Goal: Information Seeking & Learning: Find contact information

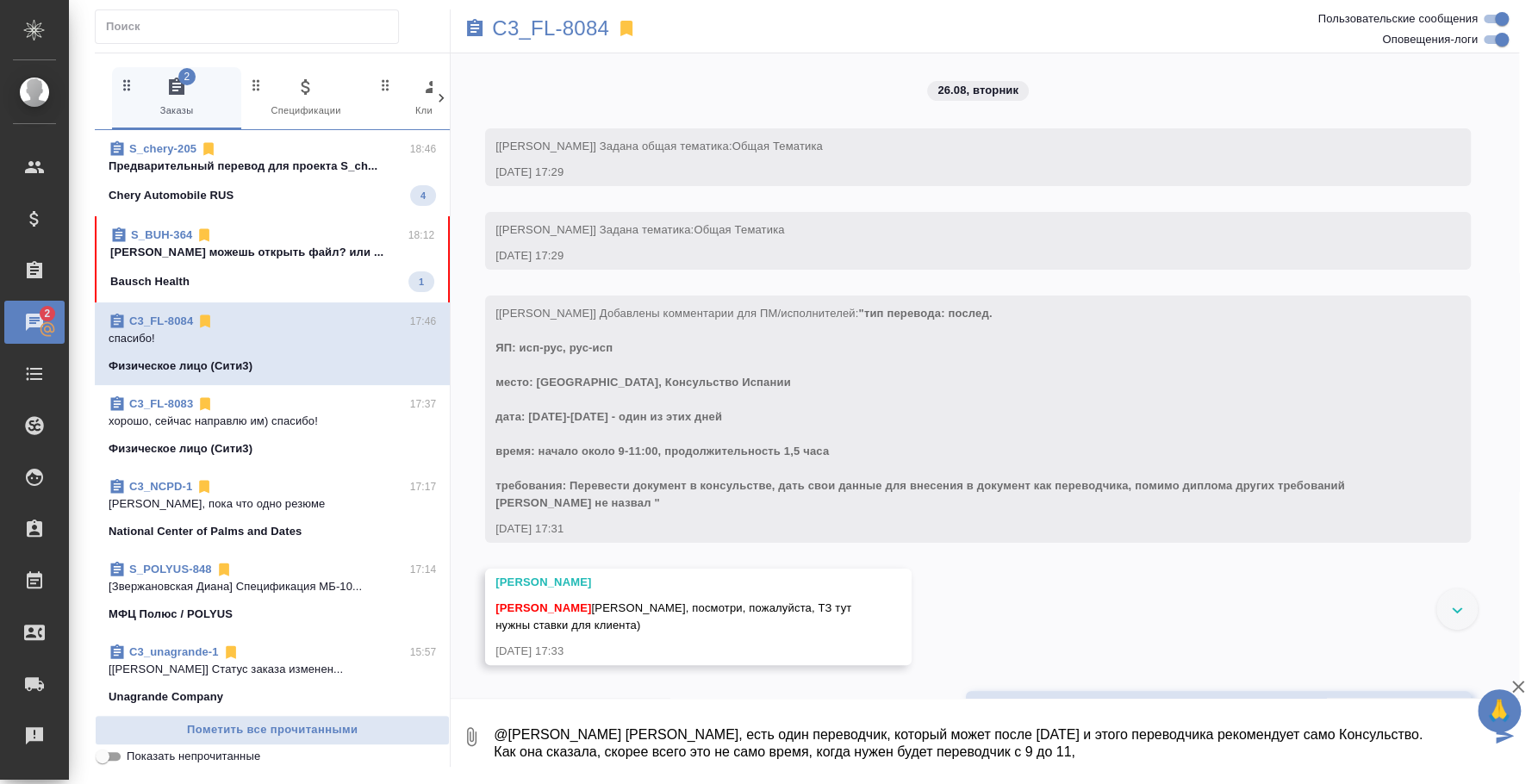
scroll to position [28, 0]
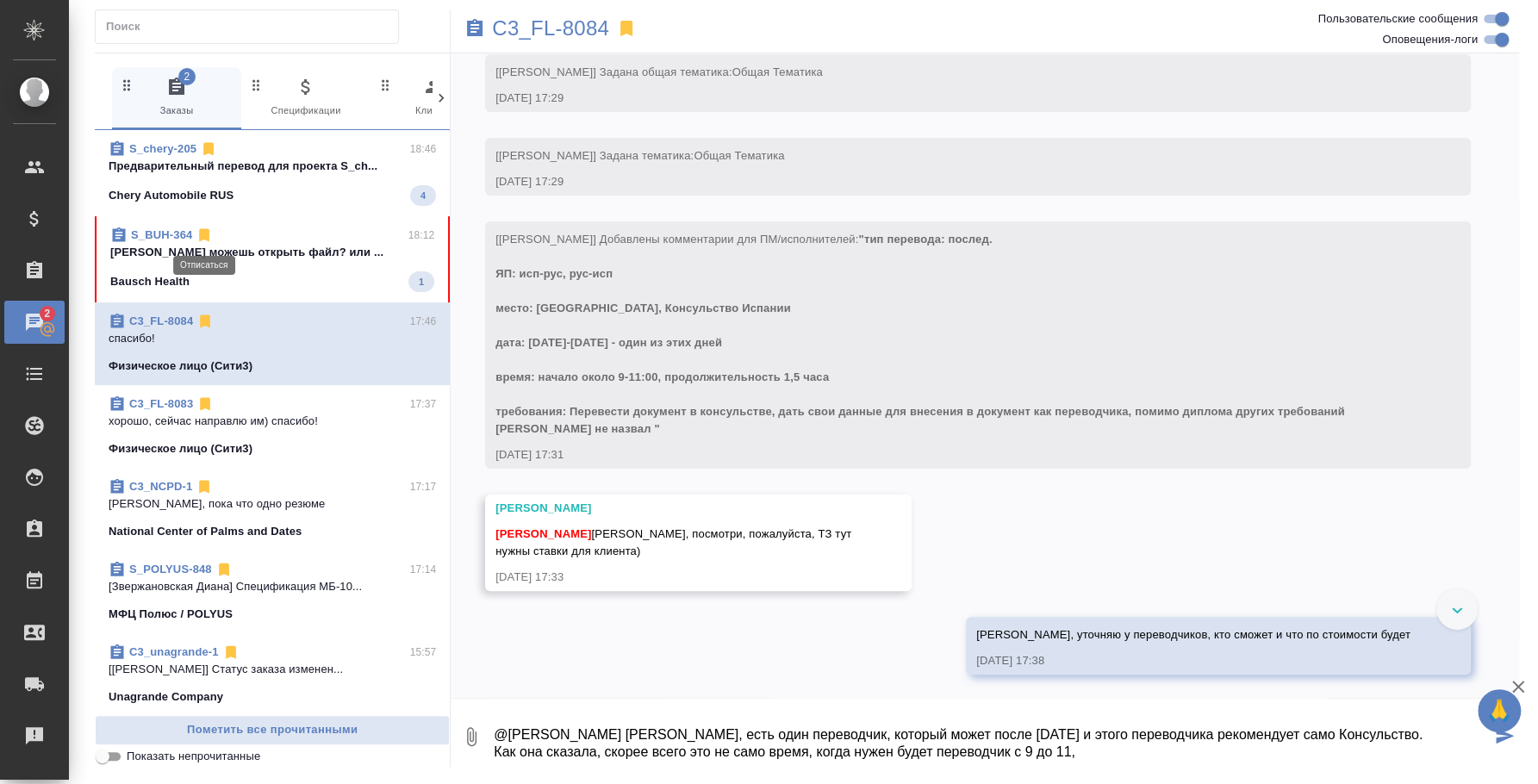
click at [208, 236] on icon at bounding box center [205, 236] width 11 height 13
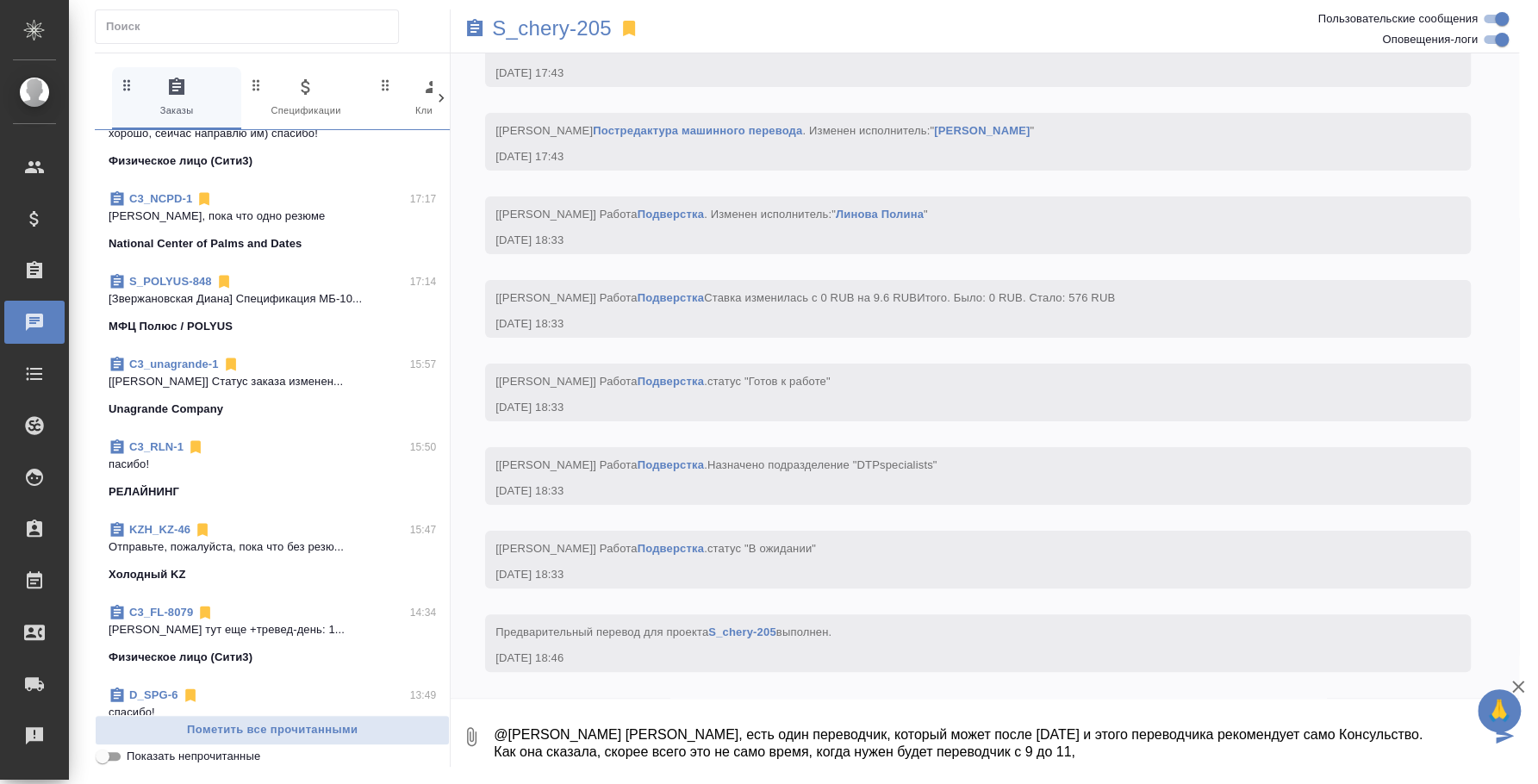
scroll to position [214, 0]
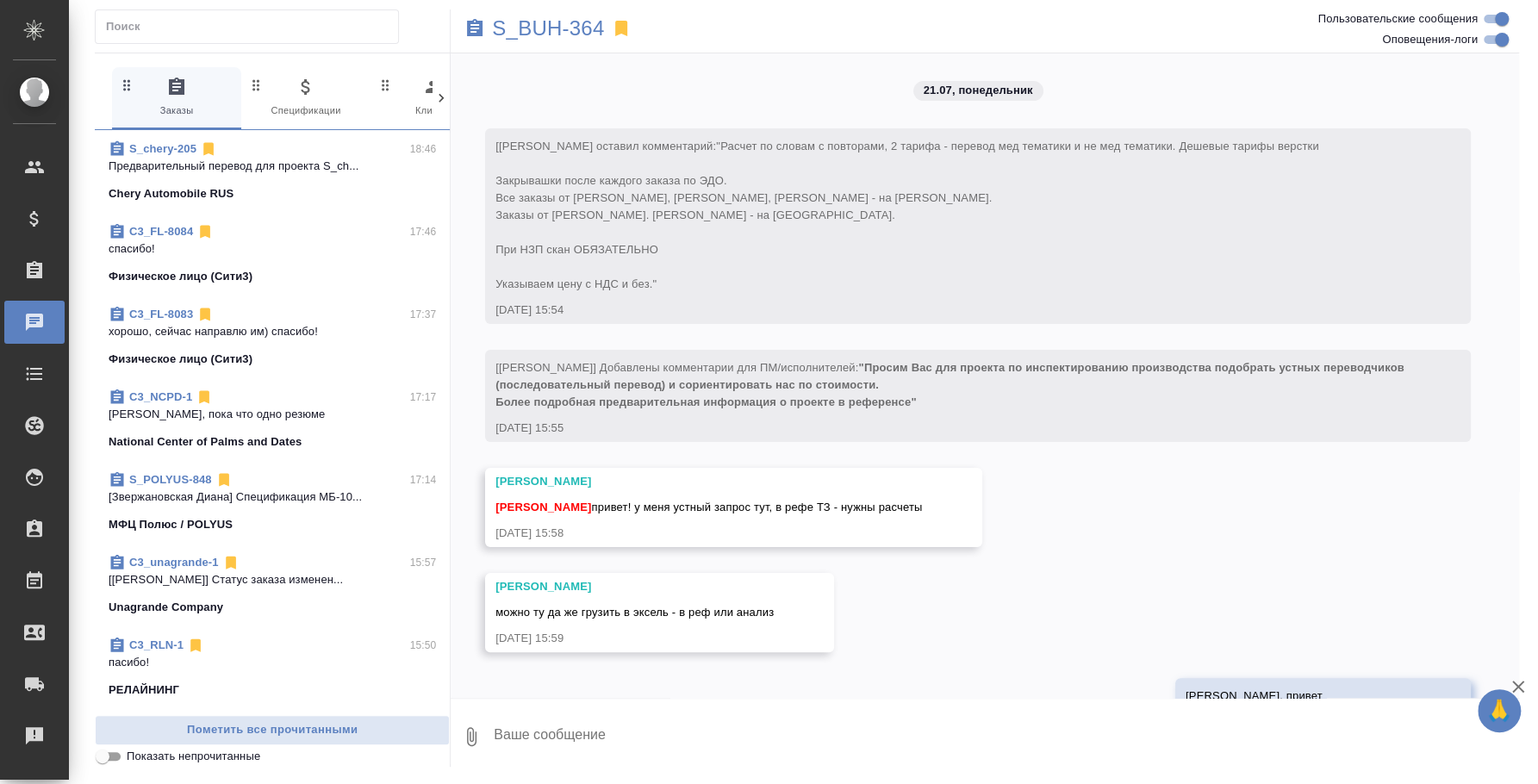
scroll to position [17063, 0]
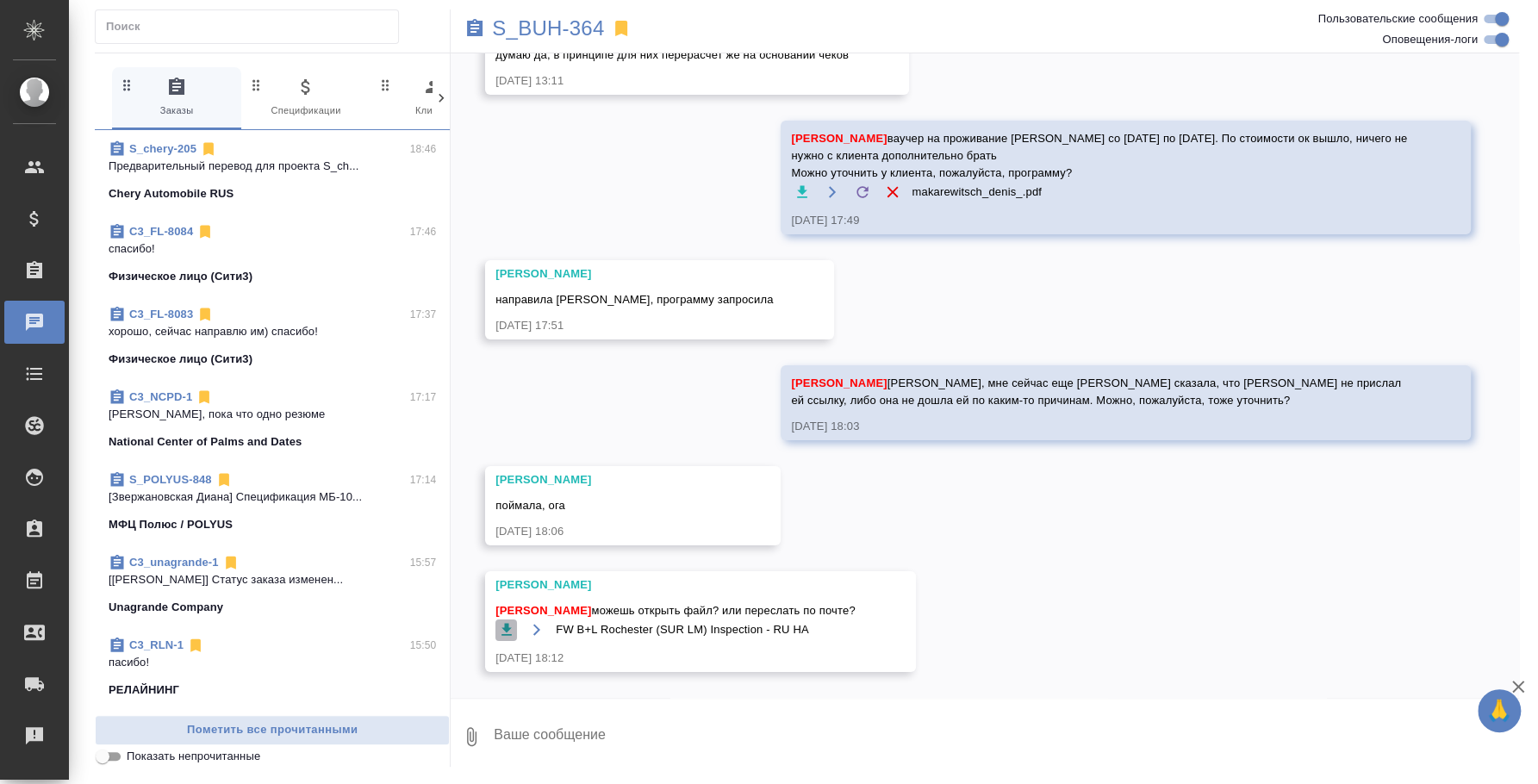
click at [505, 621] on icon "button" at bounding box center [506, 629] width 17 height 17
click at [813, 721] on textarea at bounding box center [1006, 736] width 1027 height 58
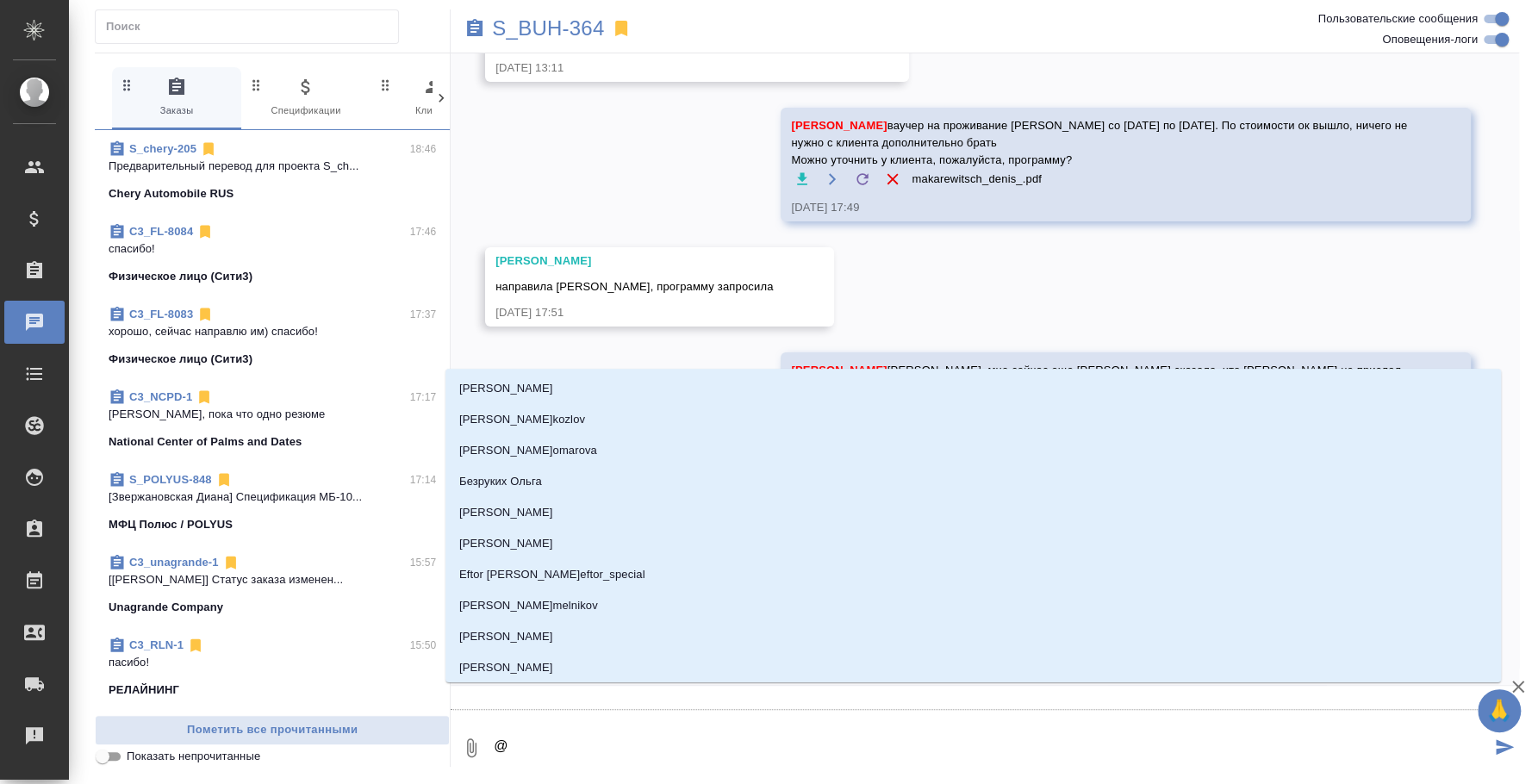
scroll to position [17106, 0]
type textarea "@d"
type input "d"
type textarea "@df"
type input "df"
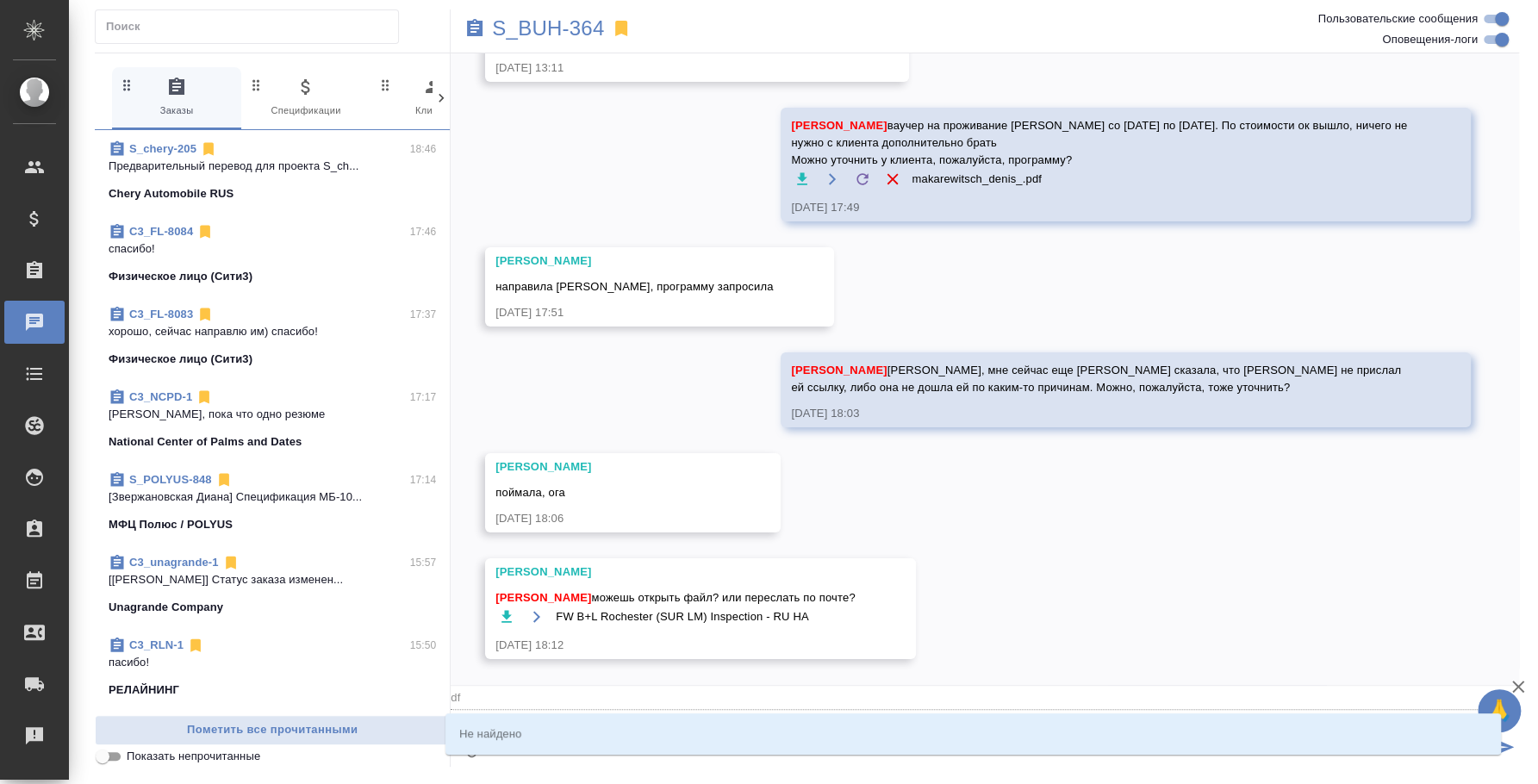
type textarea "@d"
type input "d"
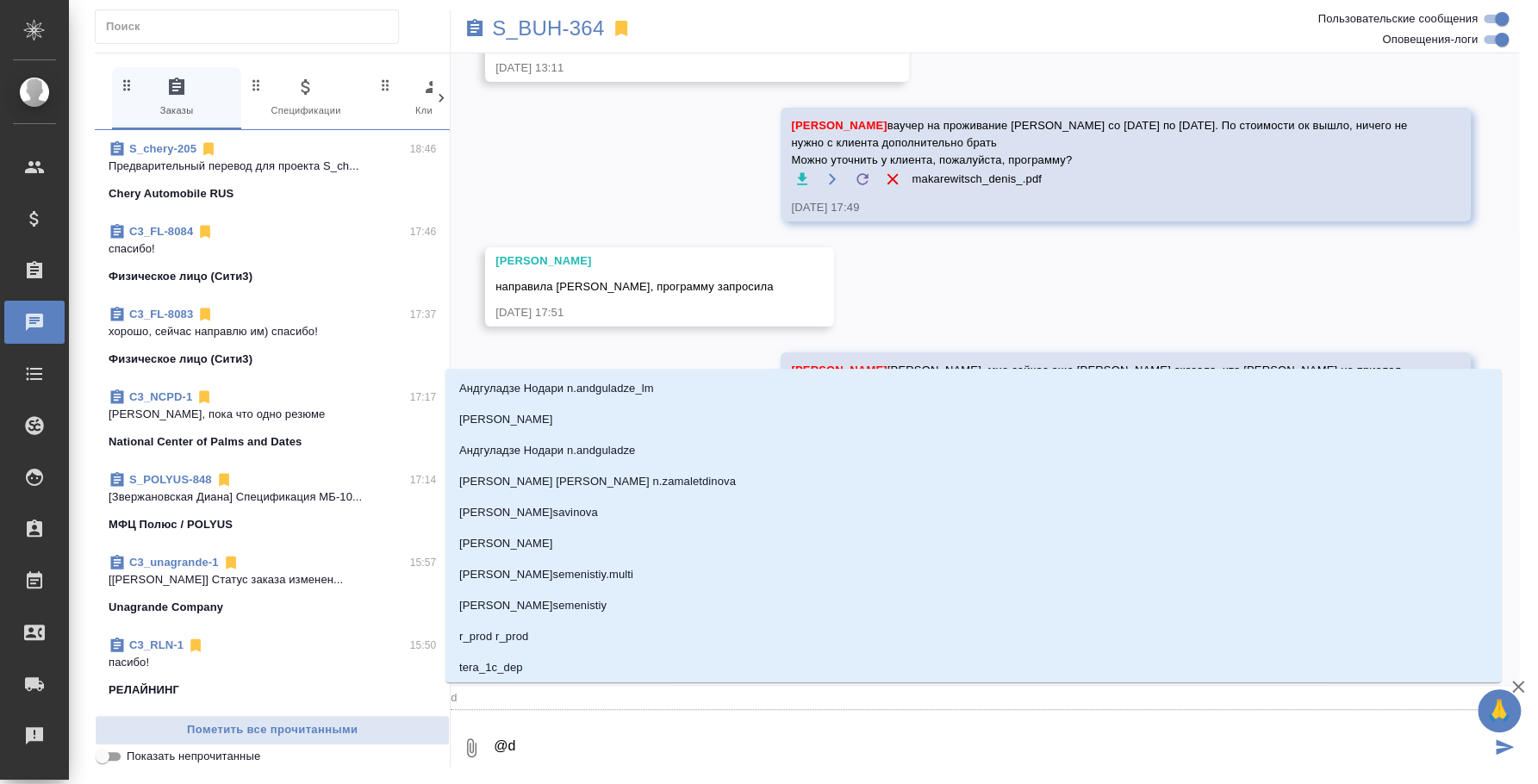
type textarea "@"
type textarea "@н"
type input "н"
type textarea "@ни"
type input "ни"
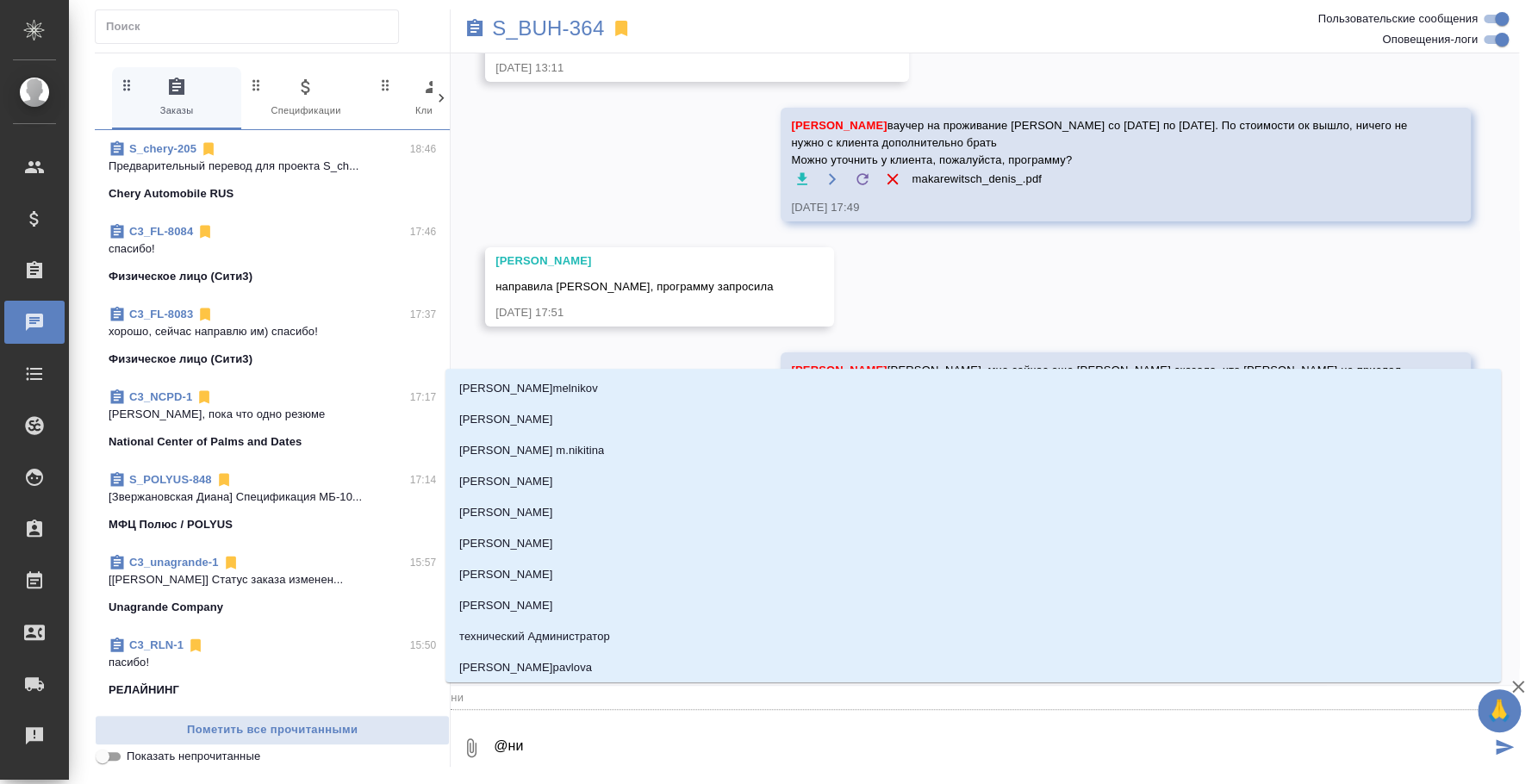
type textarea "@ник"
type input "ник"
type textarea "@ники"
type input "ники"
type textarea "@никиф"
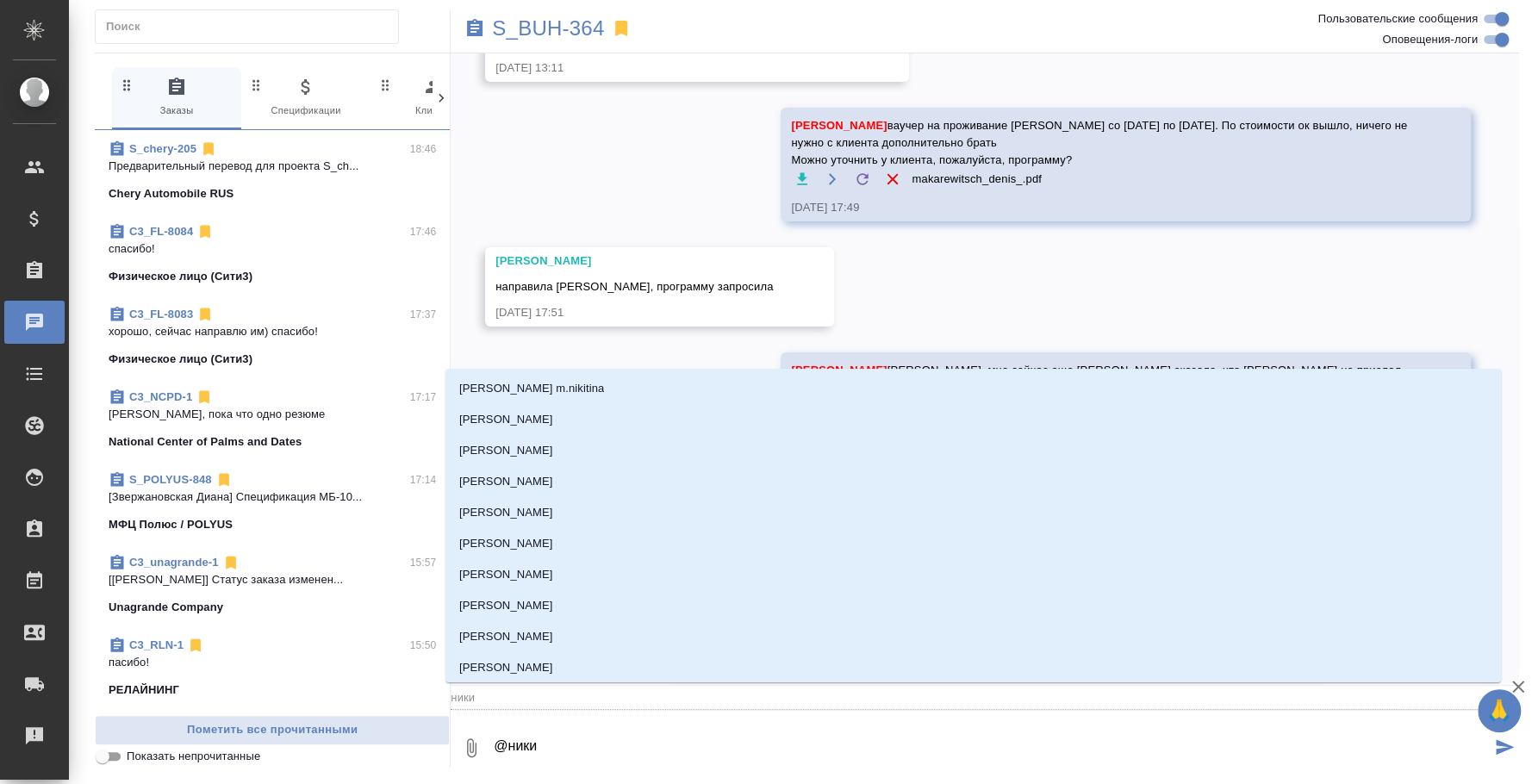
type input "никиф"
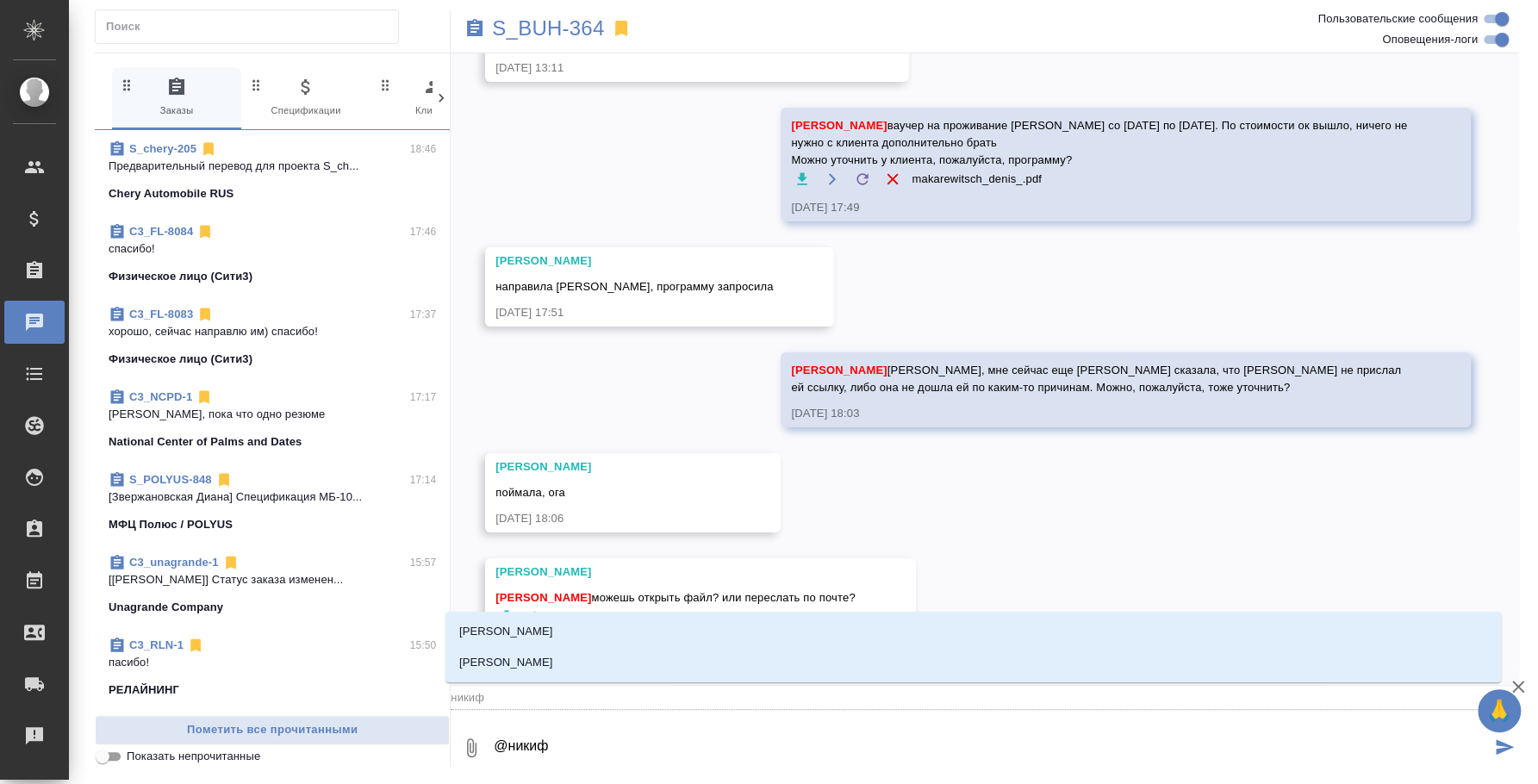
type textarea "@никифо"
type input "никифо"
click at [784, 624] on li "Никифорова Валерия" at bounding box center [973, 631] width 1056 height 31
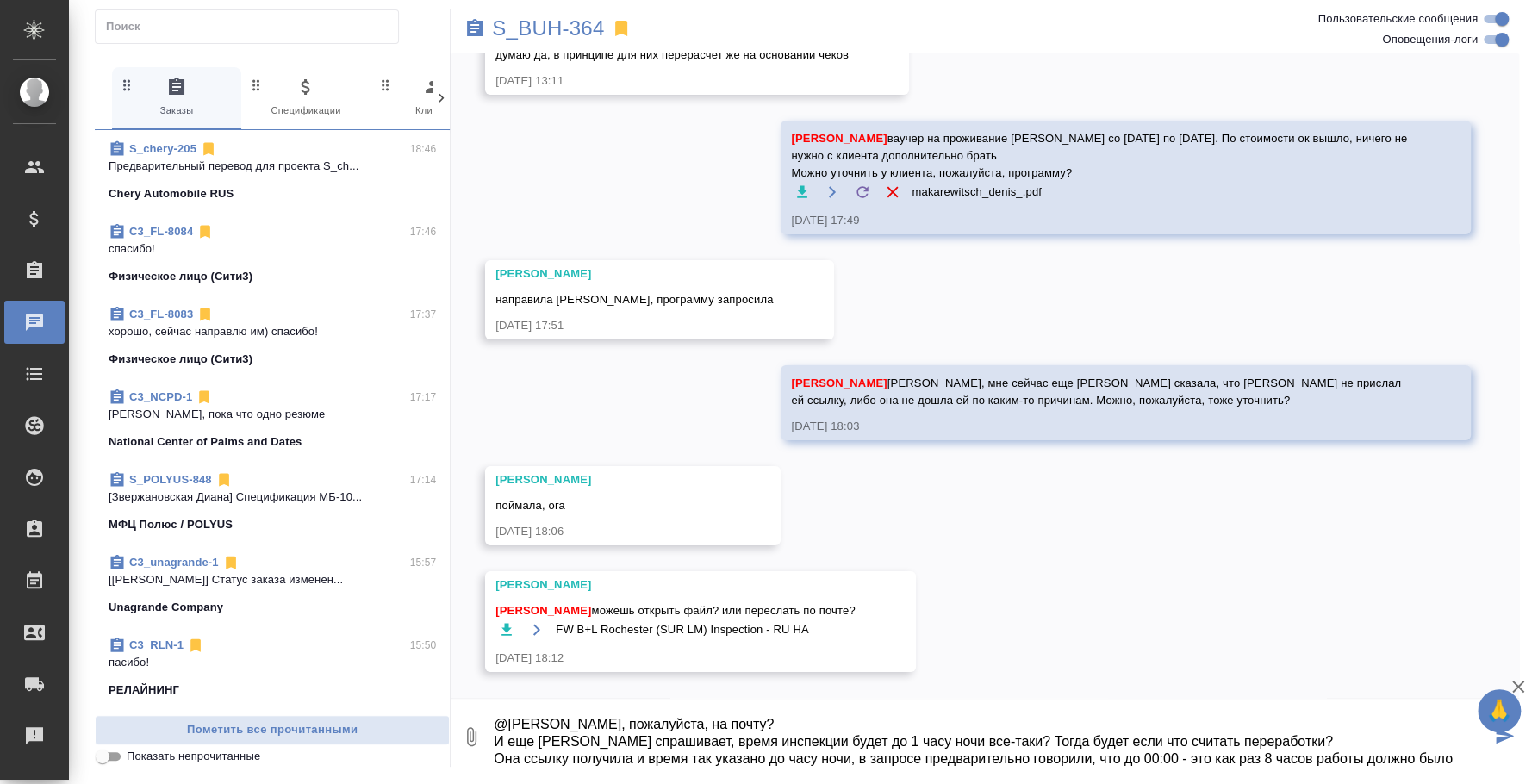
scroll to position [28, 0]
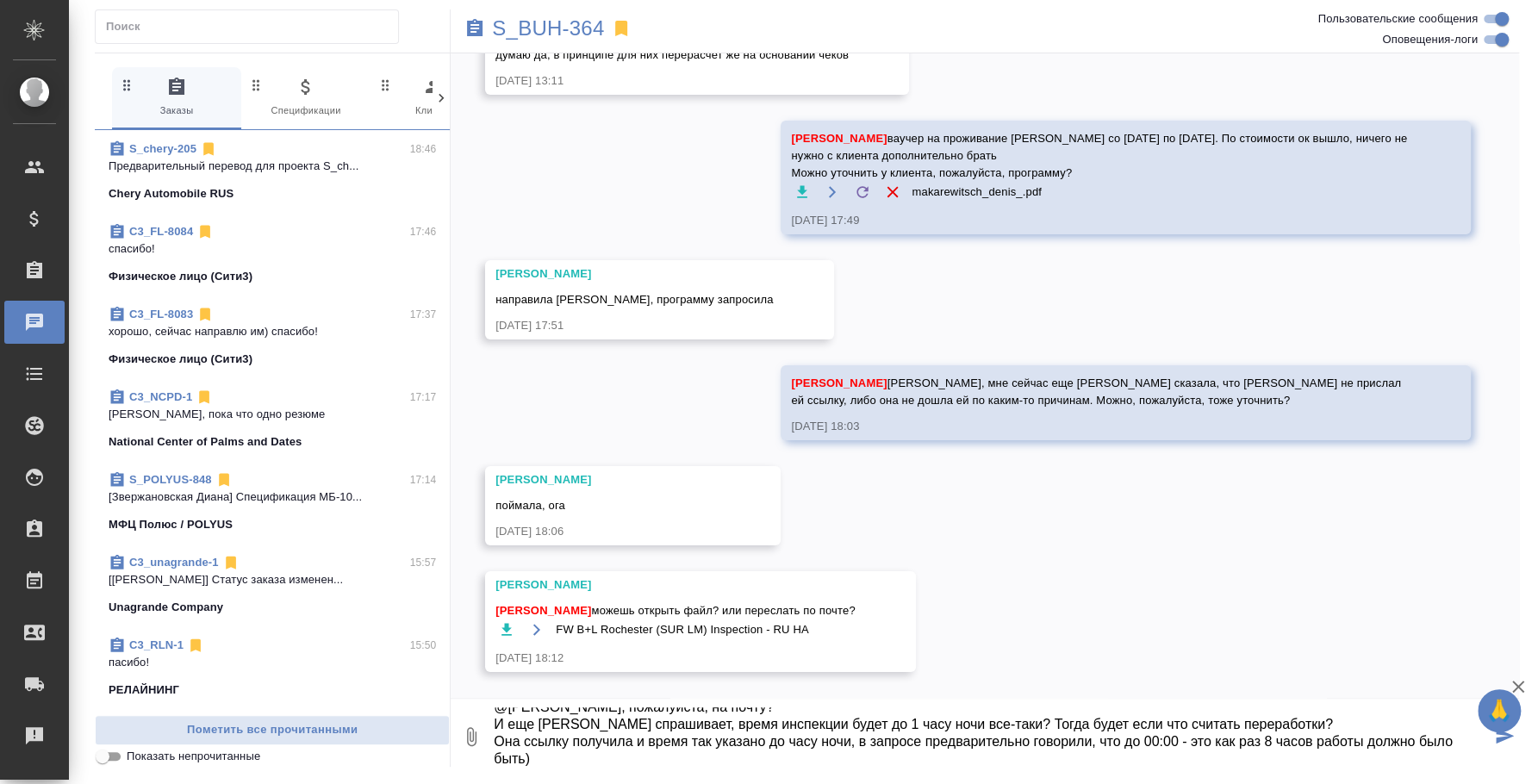
type textarea "@Никифорова Валерия Направишь, пожалуйста, на почту? И еще Екатерина спрашивает…"
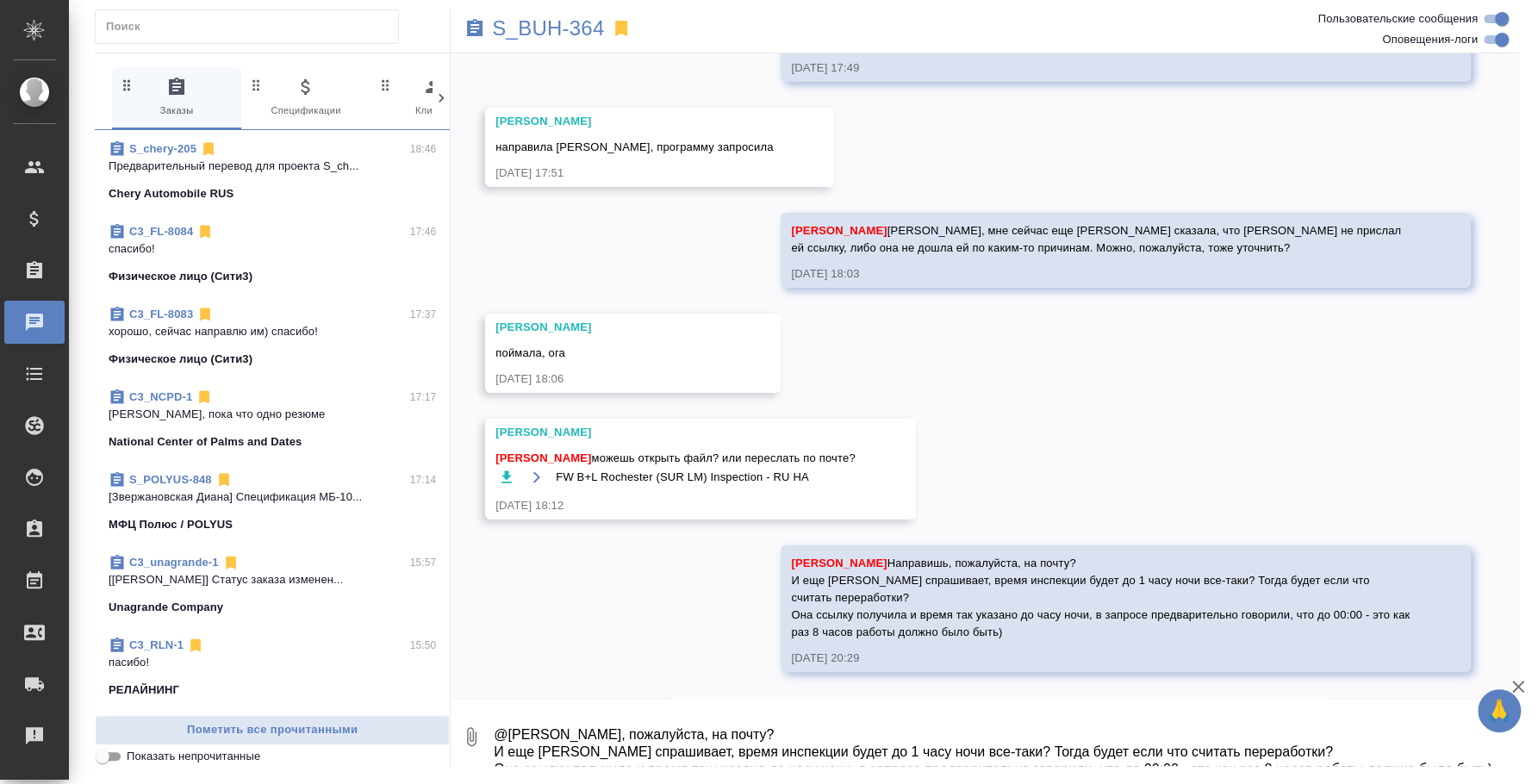
scroll to position [17215, 0]
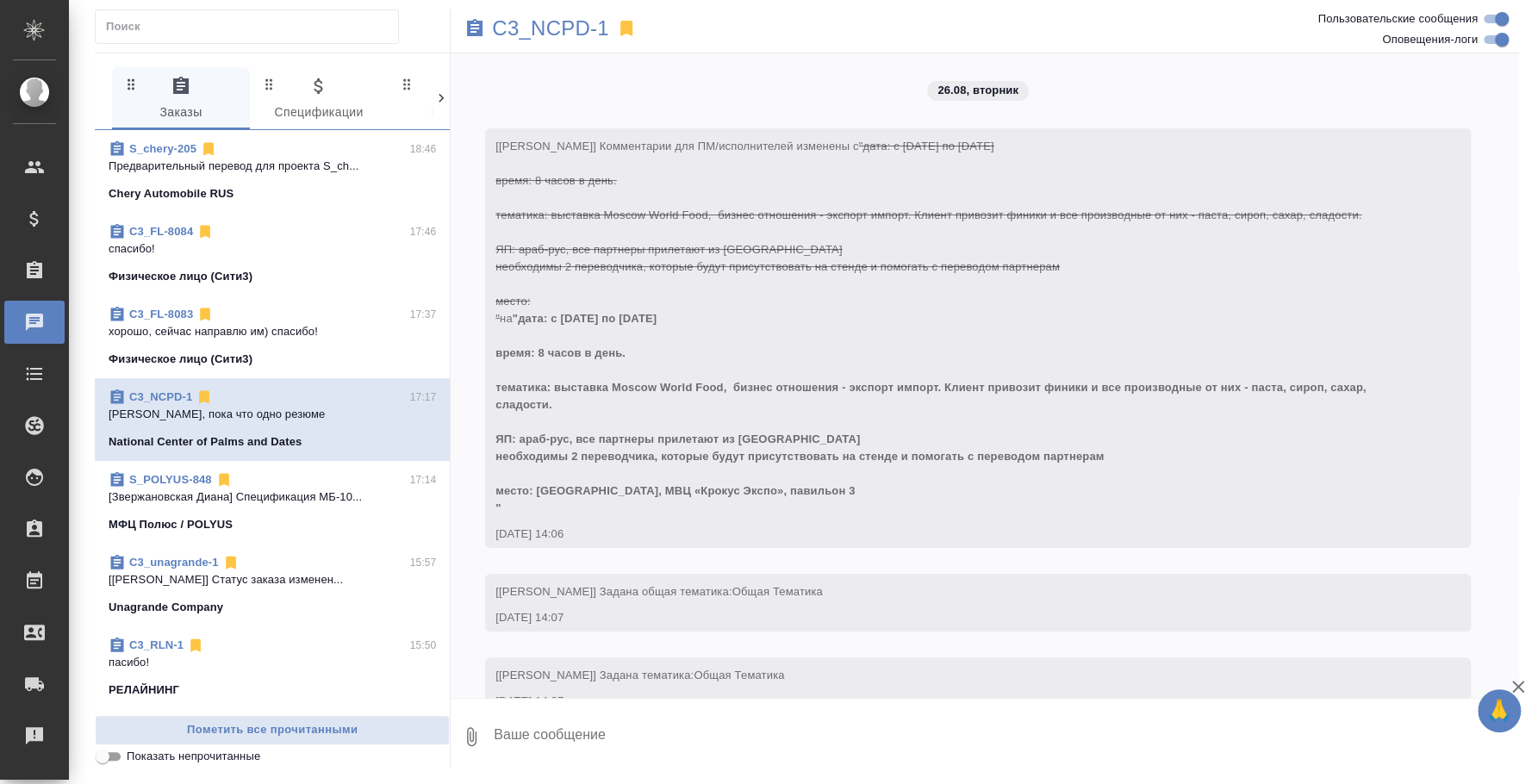
scroll to position [2761, 0]
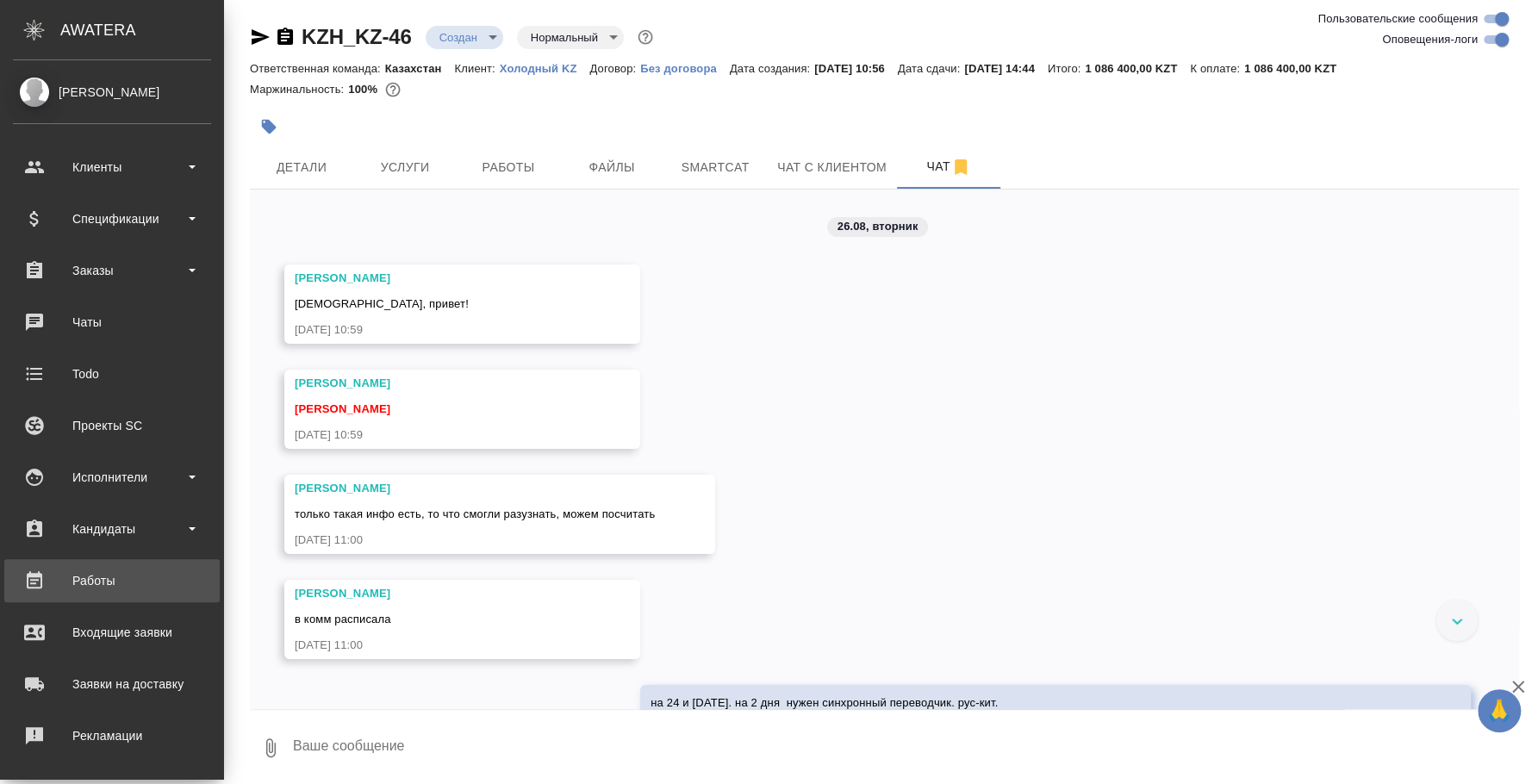
scroll to position [1317, 0]
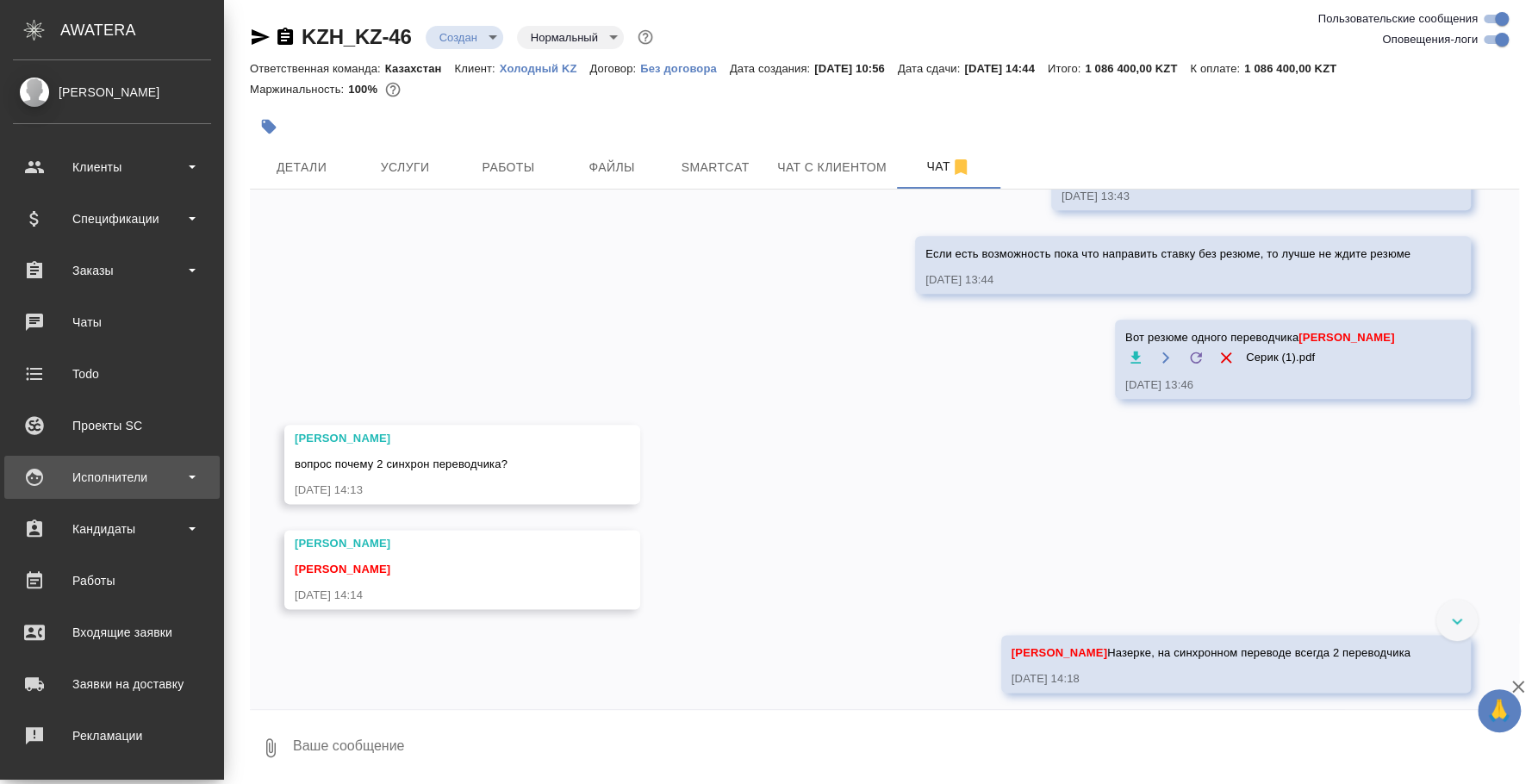
click at [120, 478] on div "Исполнители" at bounding box center [111, 477] width 198 height 26
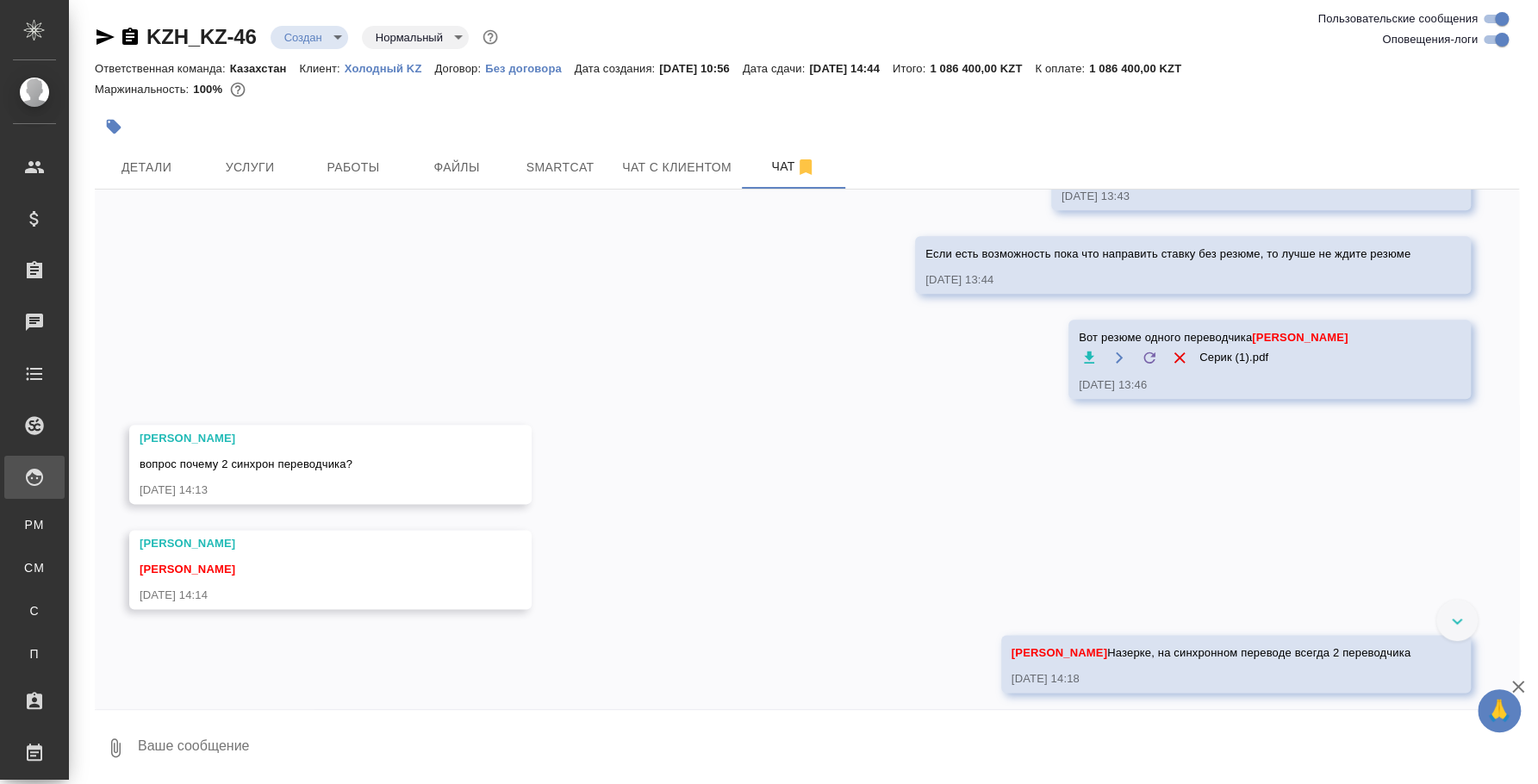
click at [26, 517] on div "Для PM/LQA" at bounding box center [13, 524] width 26 height 17
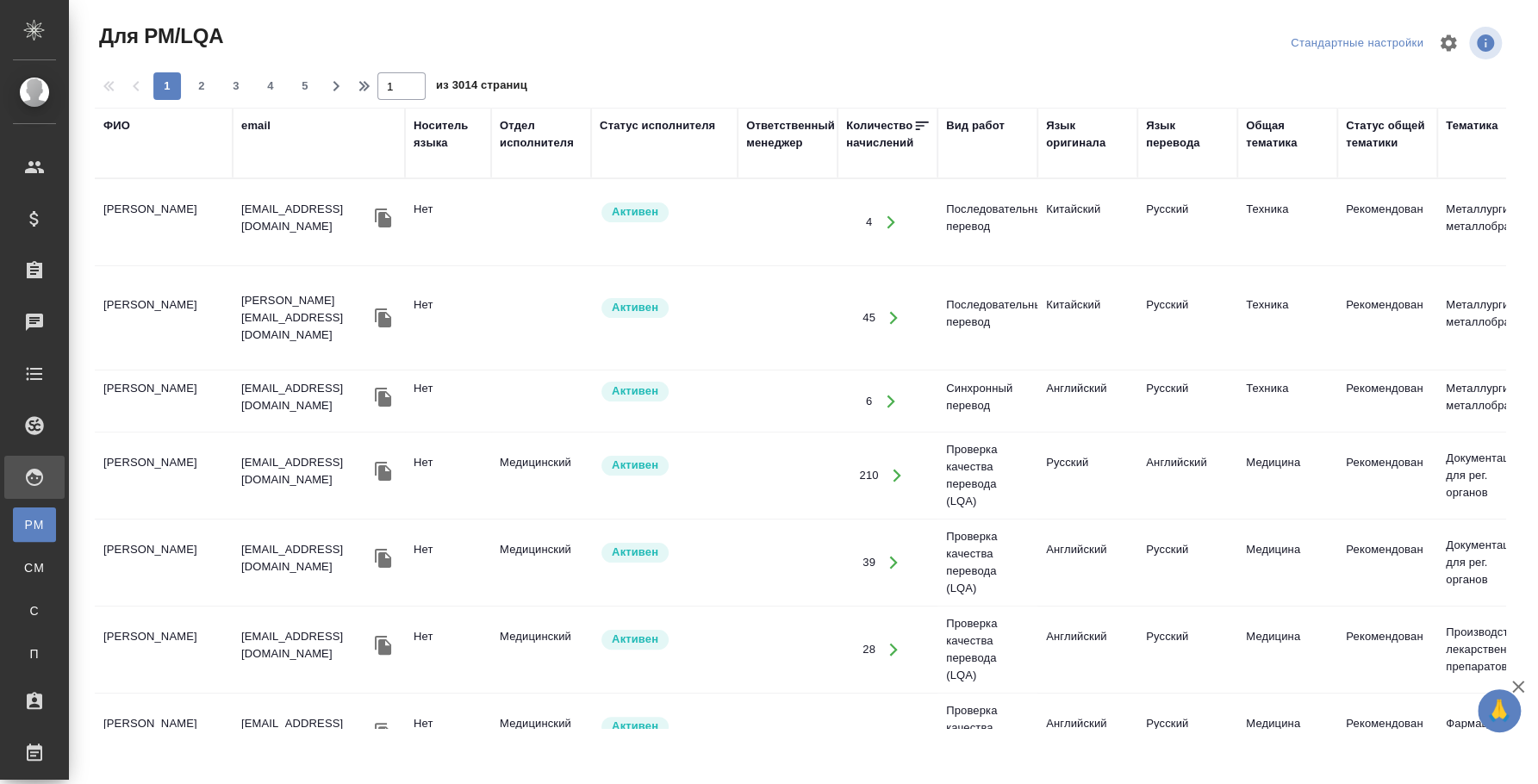
click at [119, 122] on div "ФИО" at bounding box center [117, 125] width 27 height 17
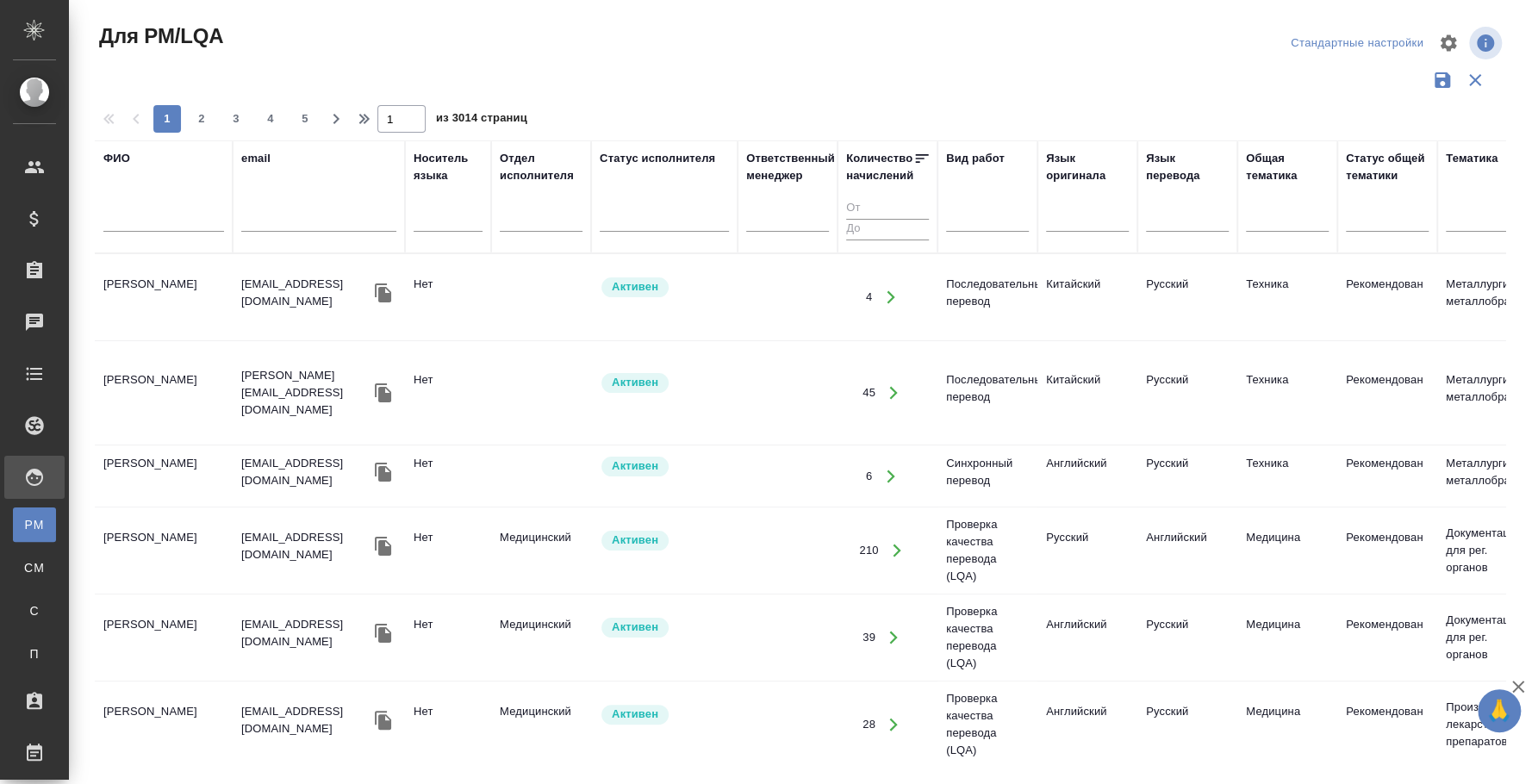
click at [170, 222] on input "text" at bounding box center [163, 221] width 121 height 22
type input "долгова"
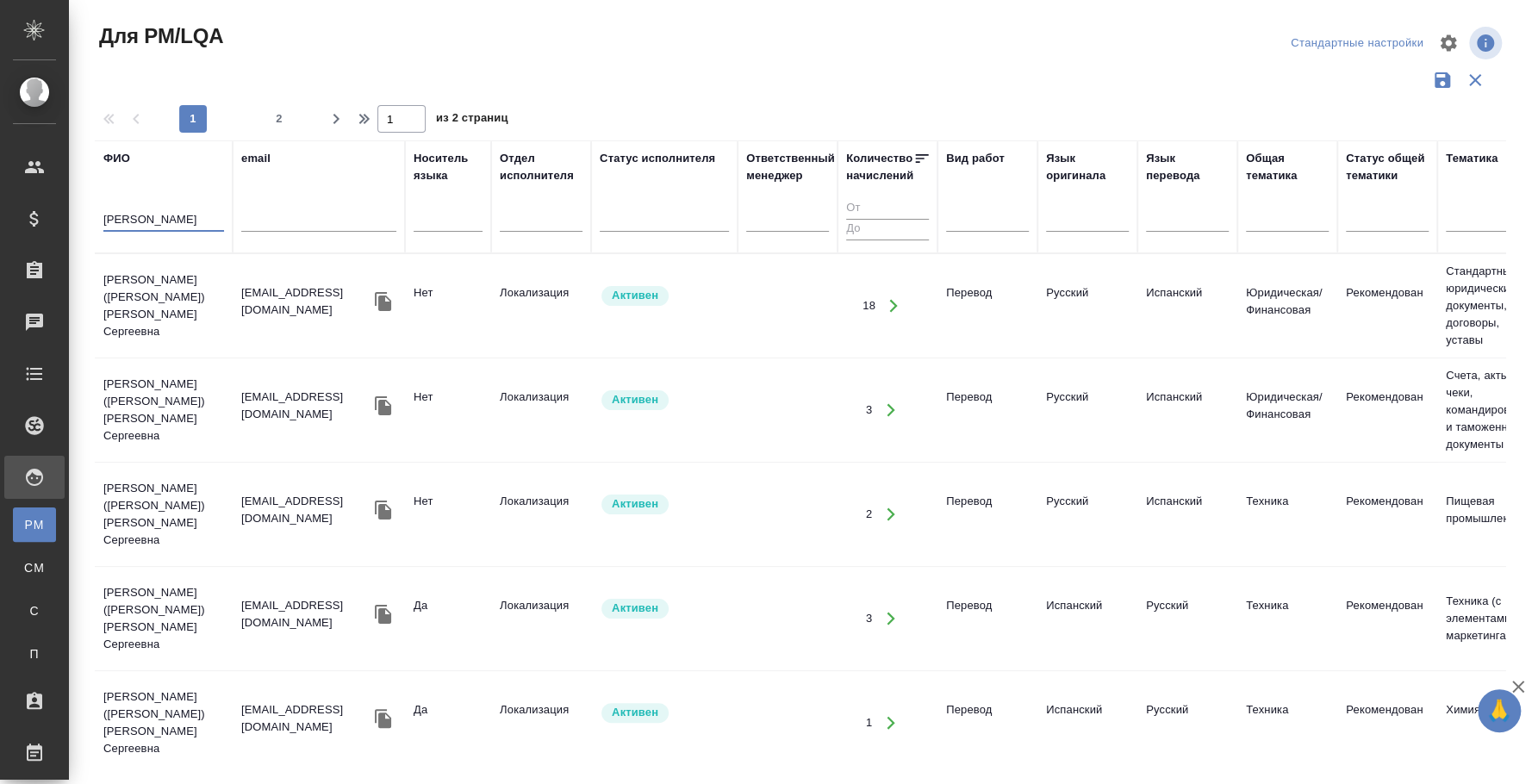
click at [131, 278] on td "Яковчук (Долгова) Юлия Сергеевна" at bounding box center [164, 306] width 138 height 86
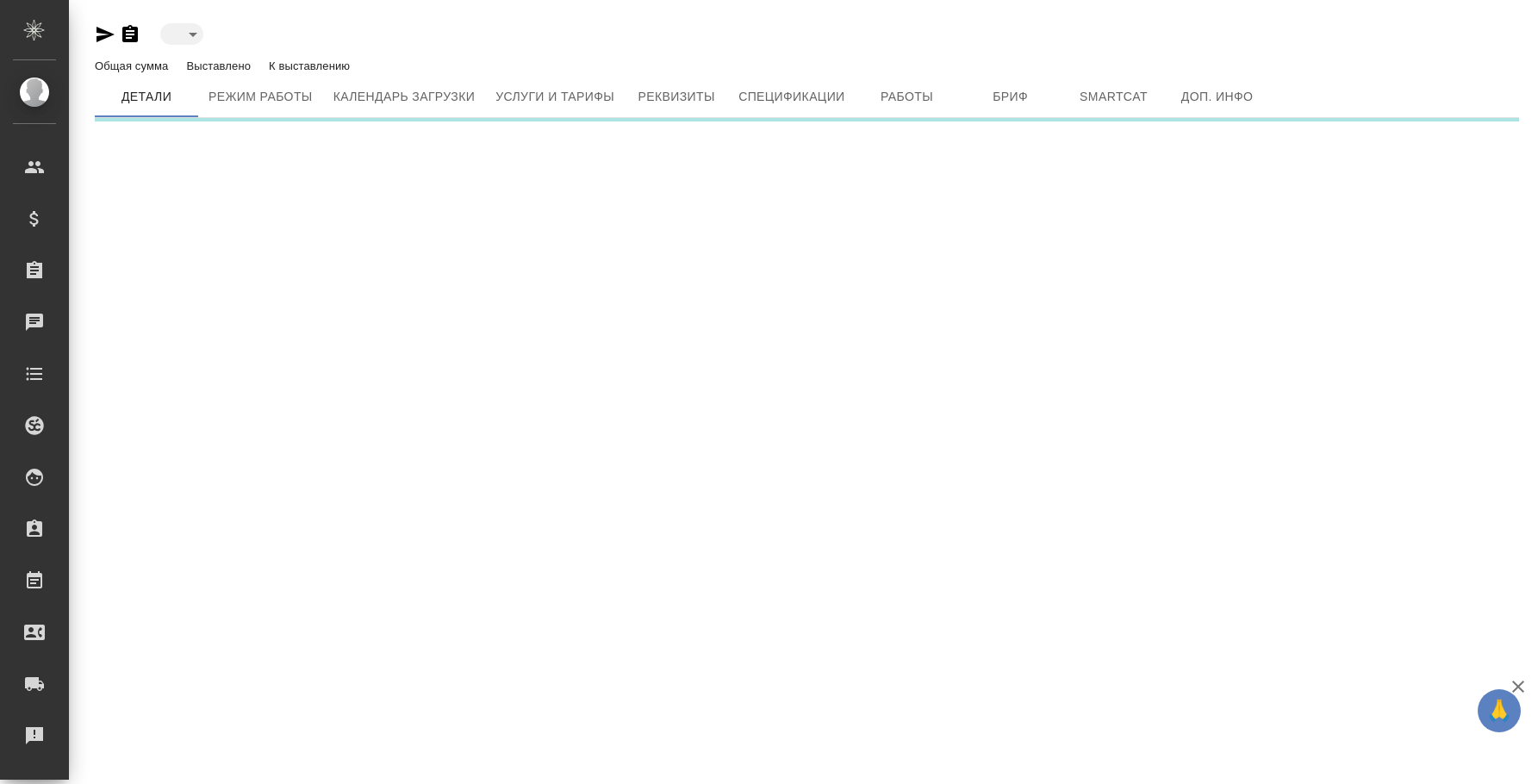
type input "active"
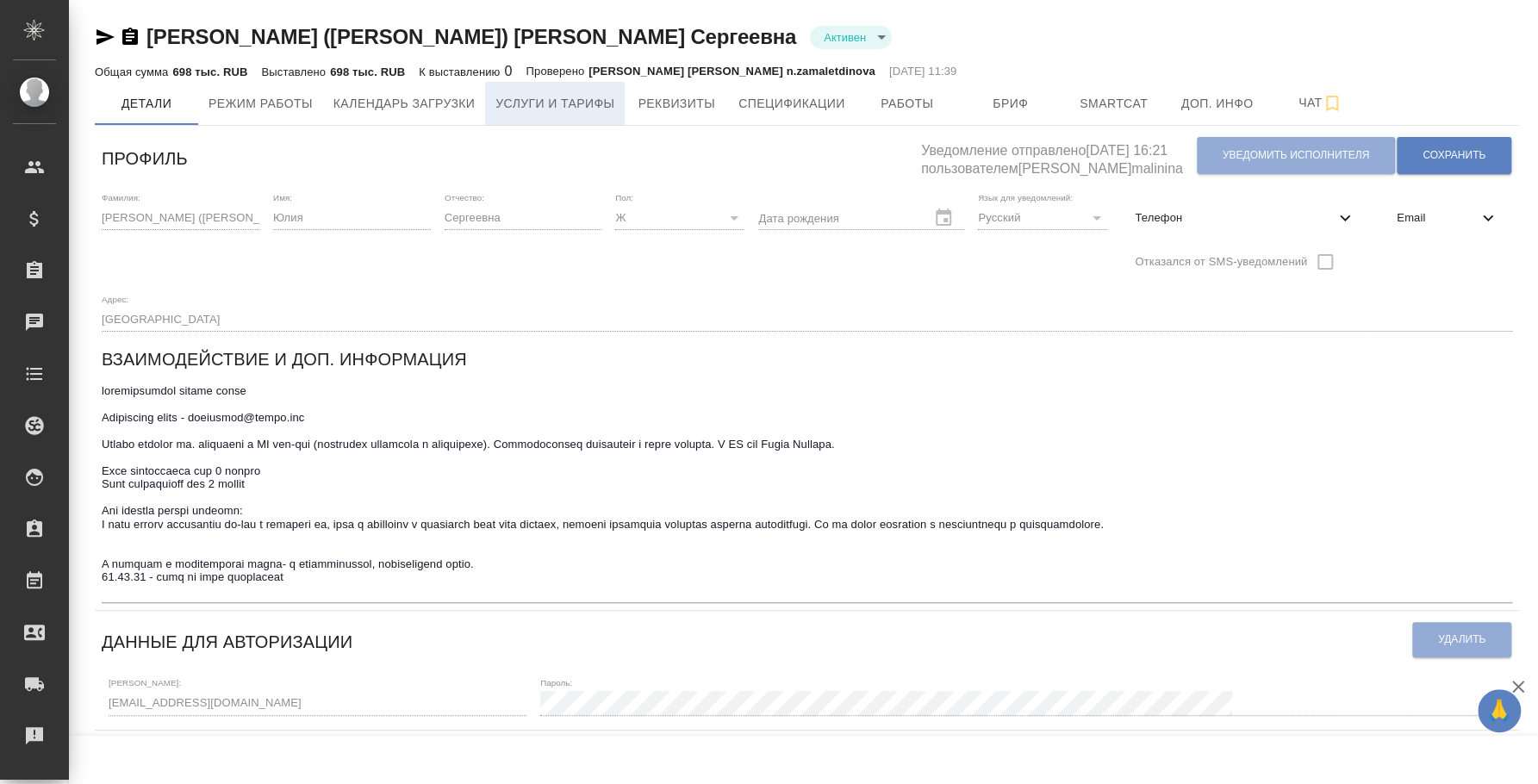
click at [490, 118] on button "Услуги и тарифы" at bounding box center [555, 103] width 140 height 43
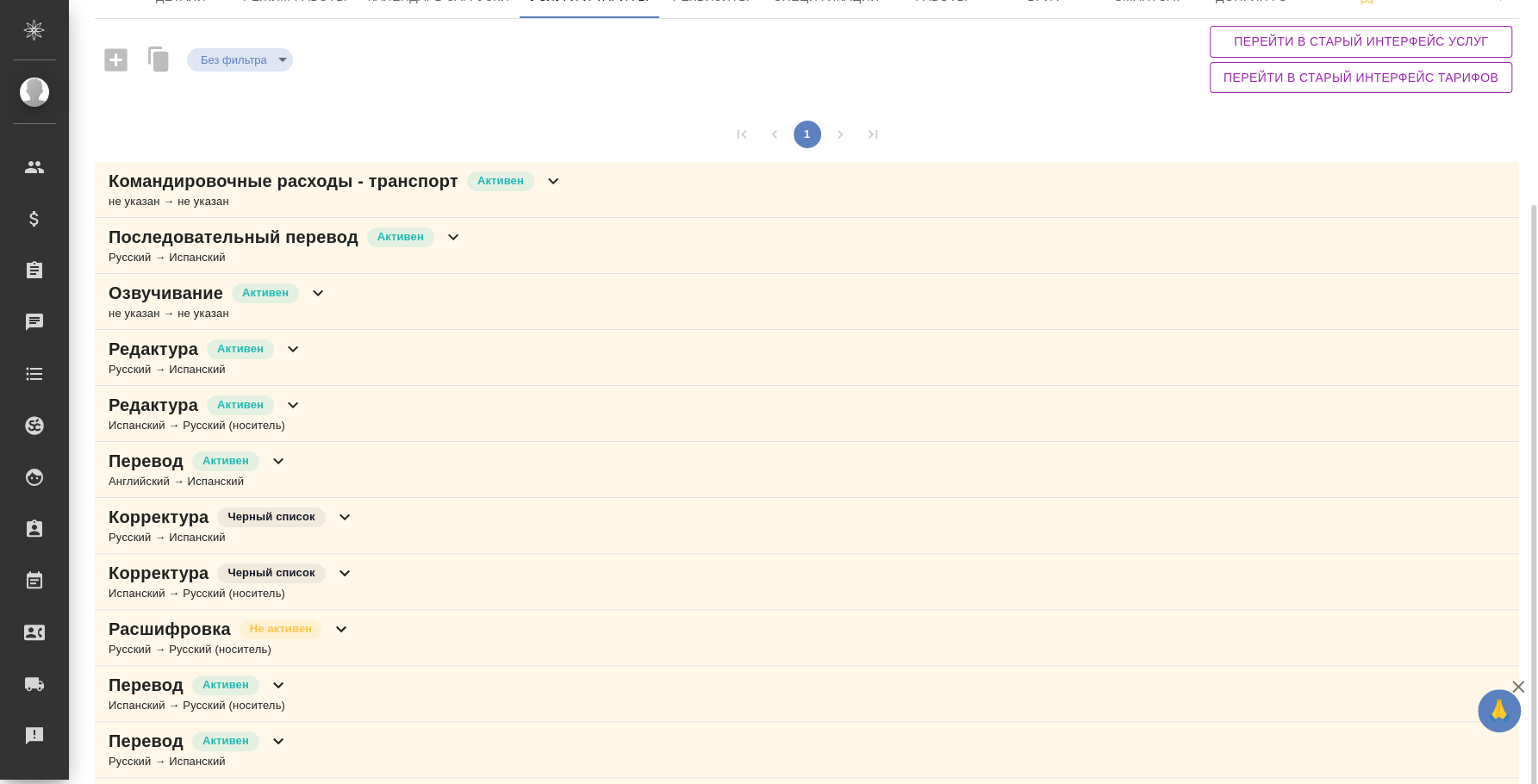
scroll to position [171, 0]
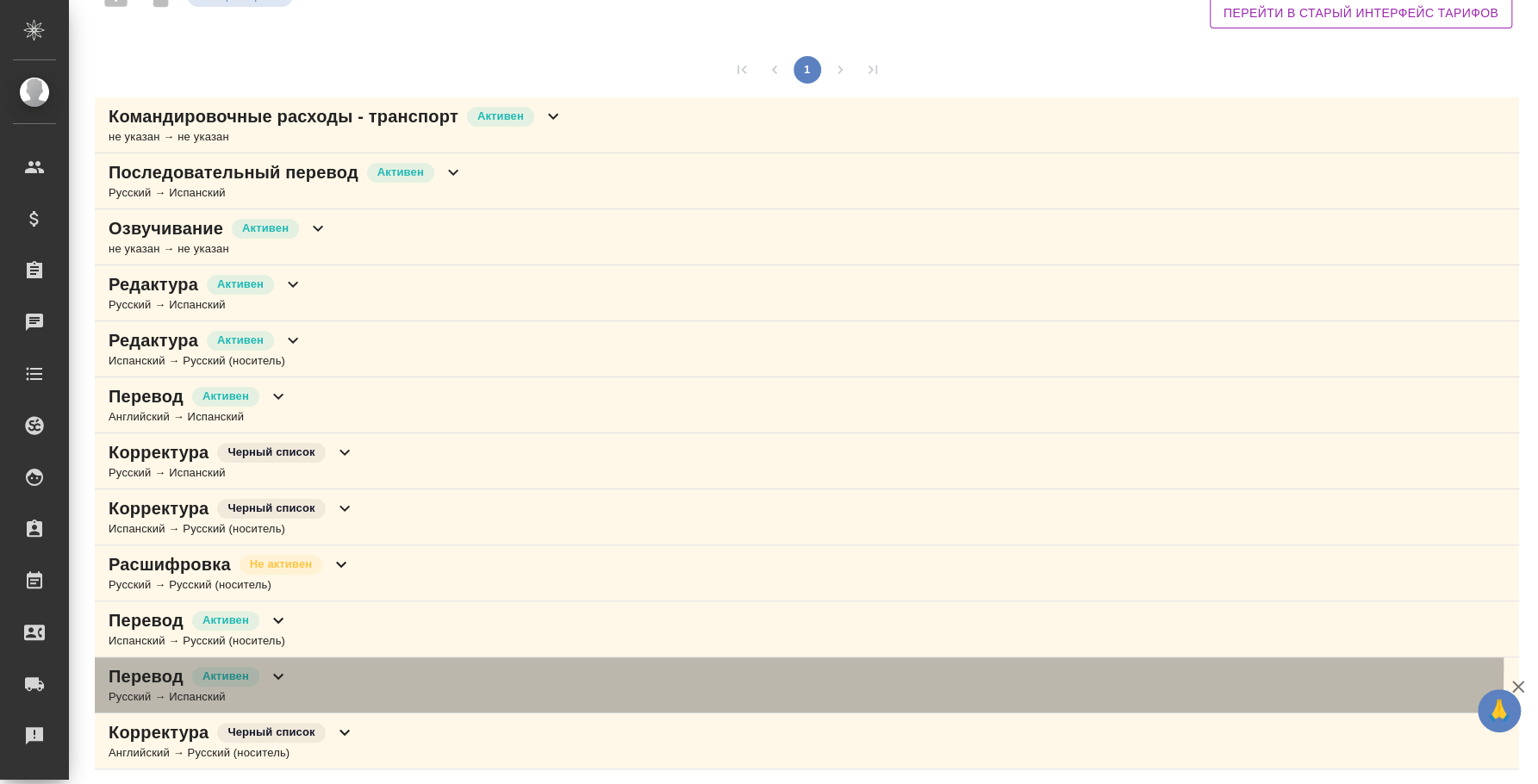
click at [517, 667] on div "Перевод Активен Русский → Испанский" at bounding box center [807, 685] width 1424 height 56
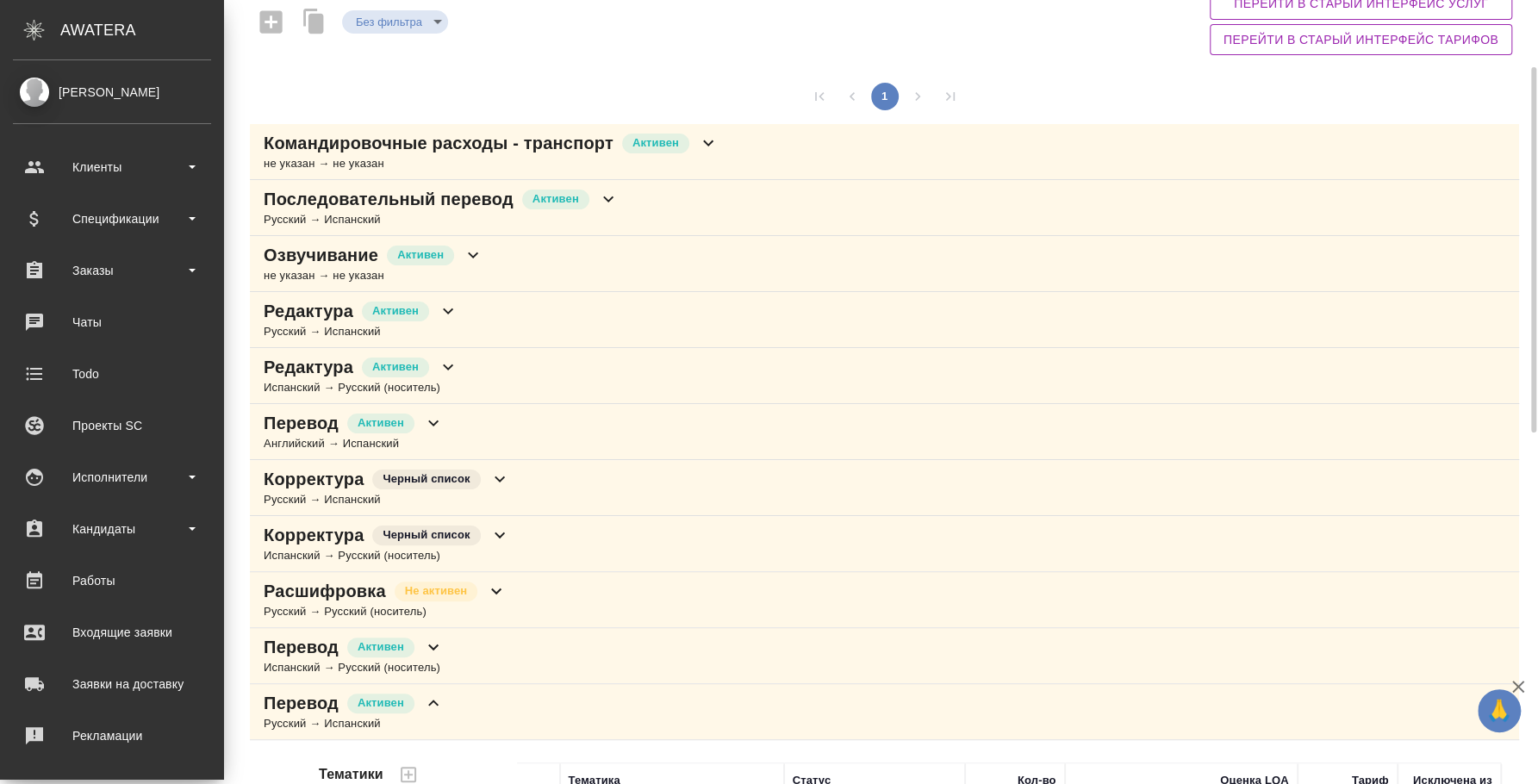
scroll to position [360, 0]
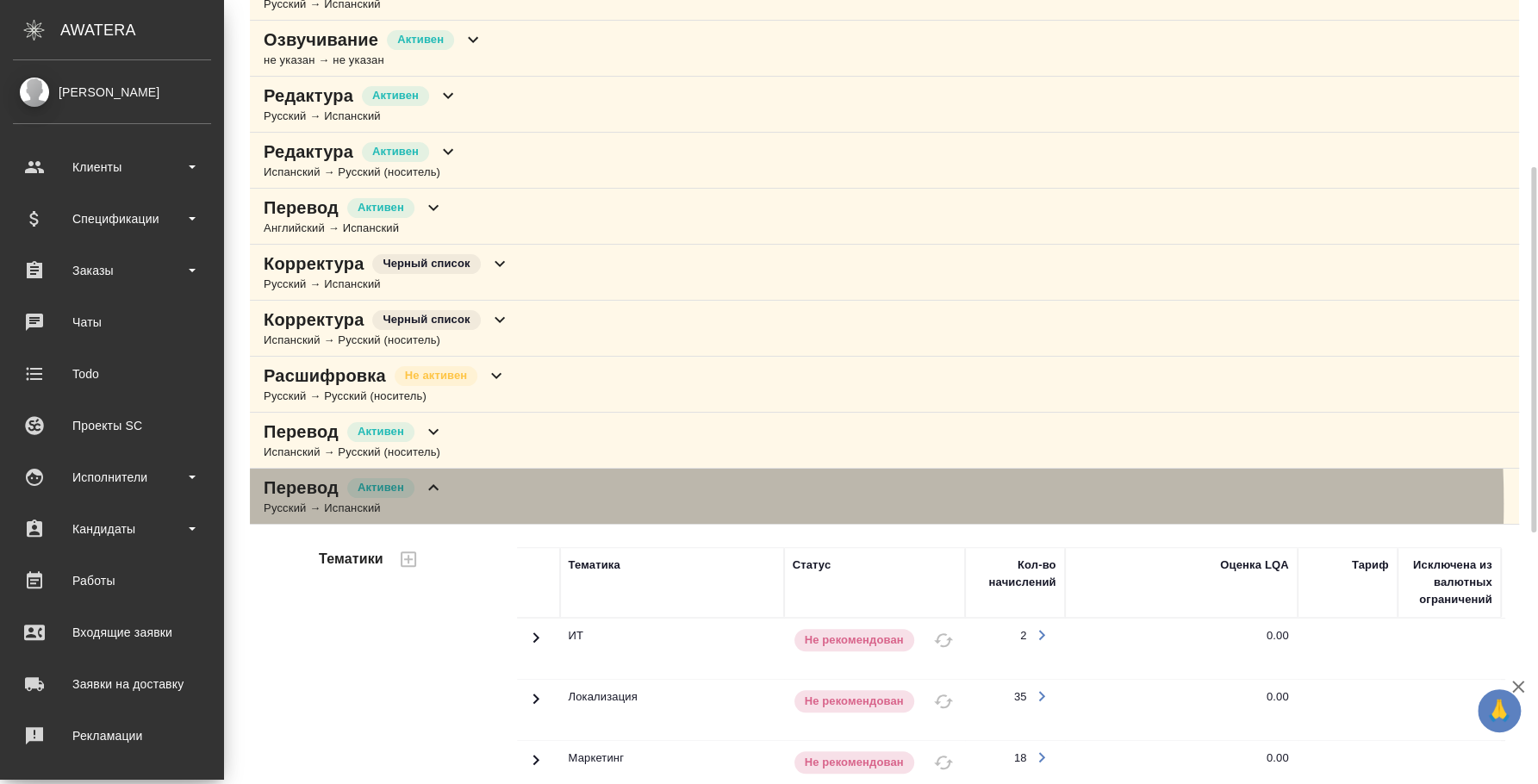
click at [701, 502] on div "Перевод Активен Русский → Испанский" at bounding box center [885, 496] width 1269 height 56
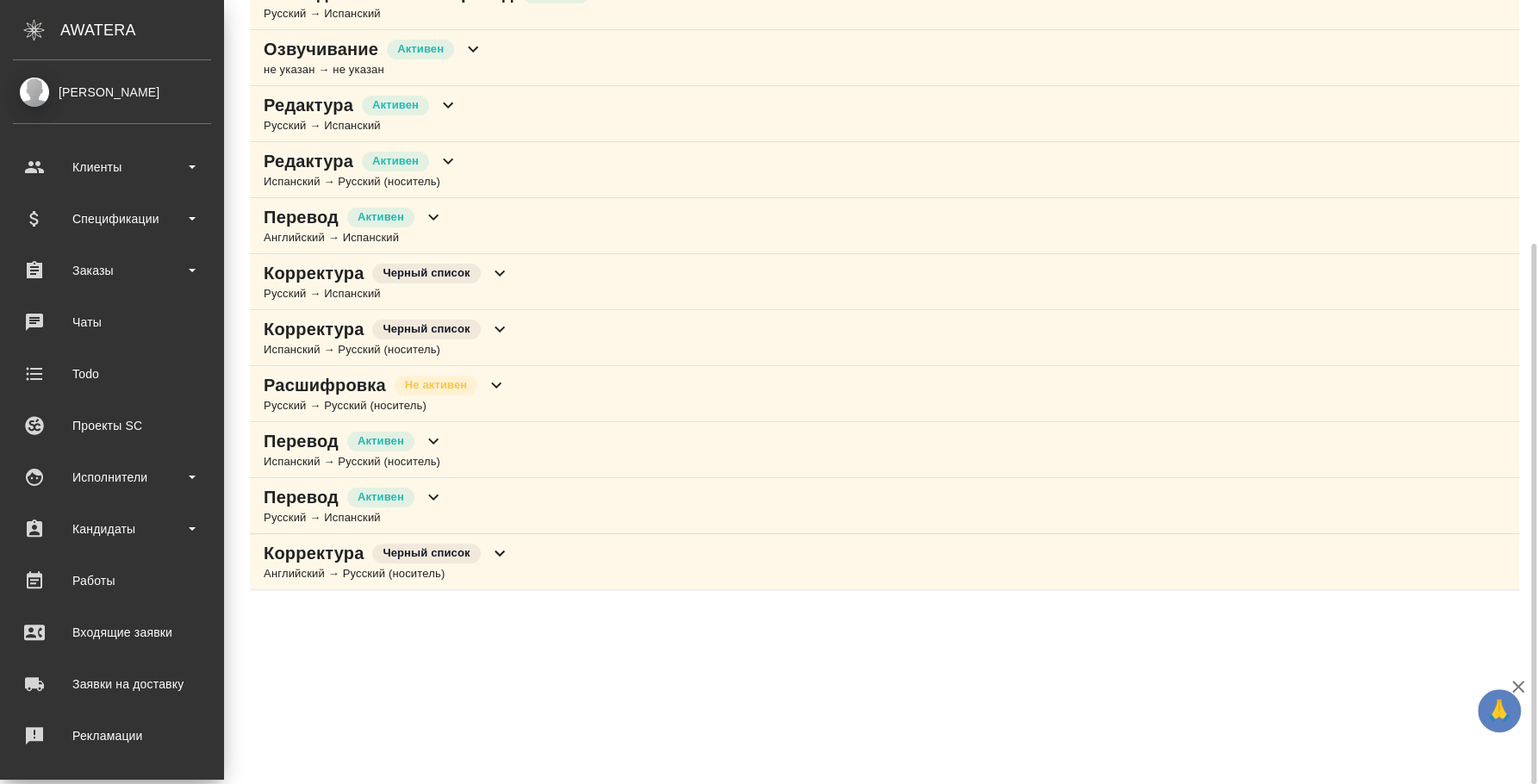
scroll to position [350, 0]
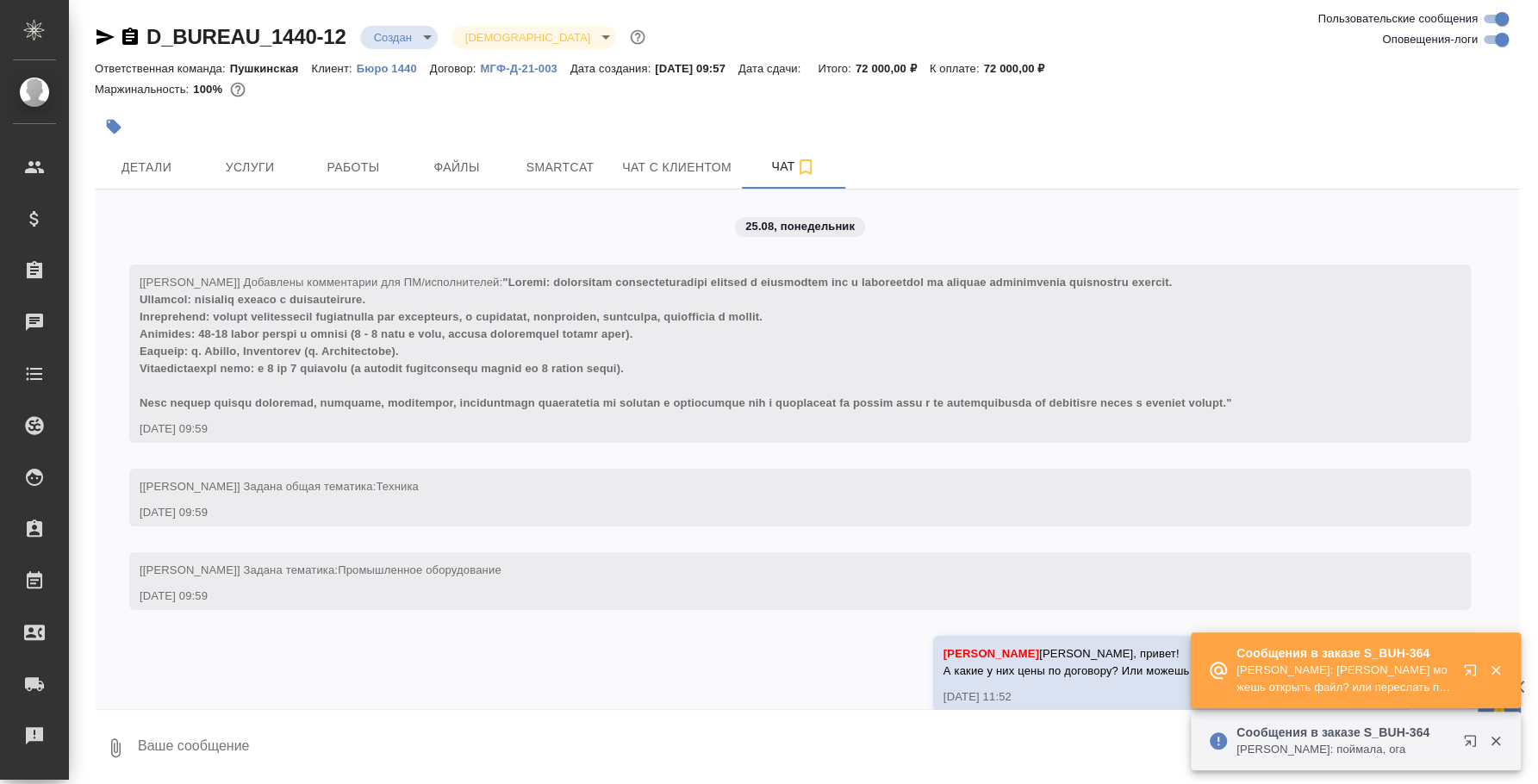
scroll to position [2197, 0]
